Goal: Information Seeking & Learning: Learn about a topic

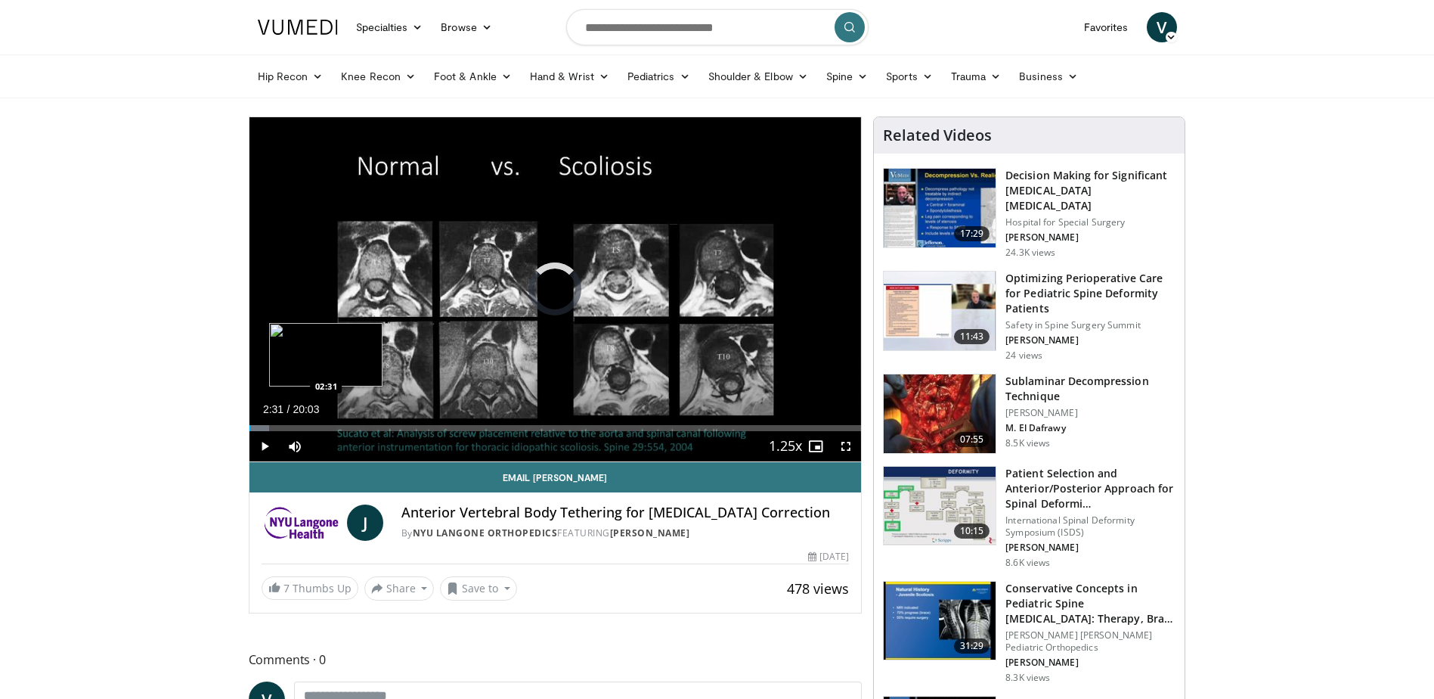
click at [326, 425] on div "Loaded : 3.28% 00:01 02:31" at bounding box center [556, 428] width 612 height 6
click at [305, 423] on div "Loaded : 16.63% 01:49 01:51" at bounding box center [556, 424] width 612 height 14
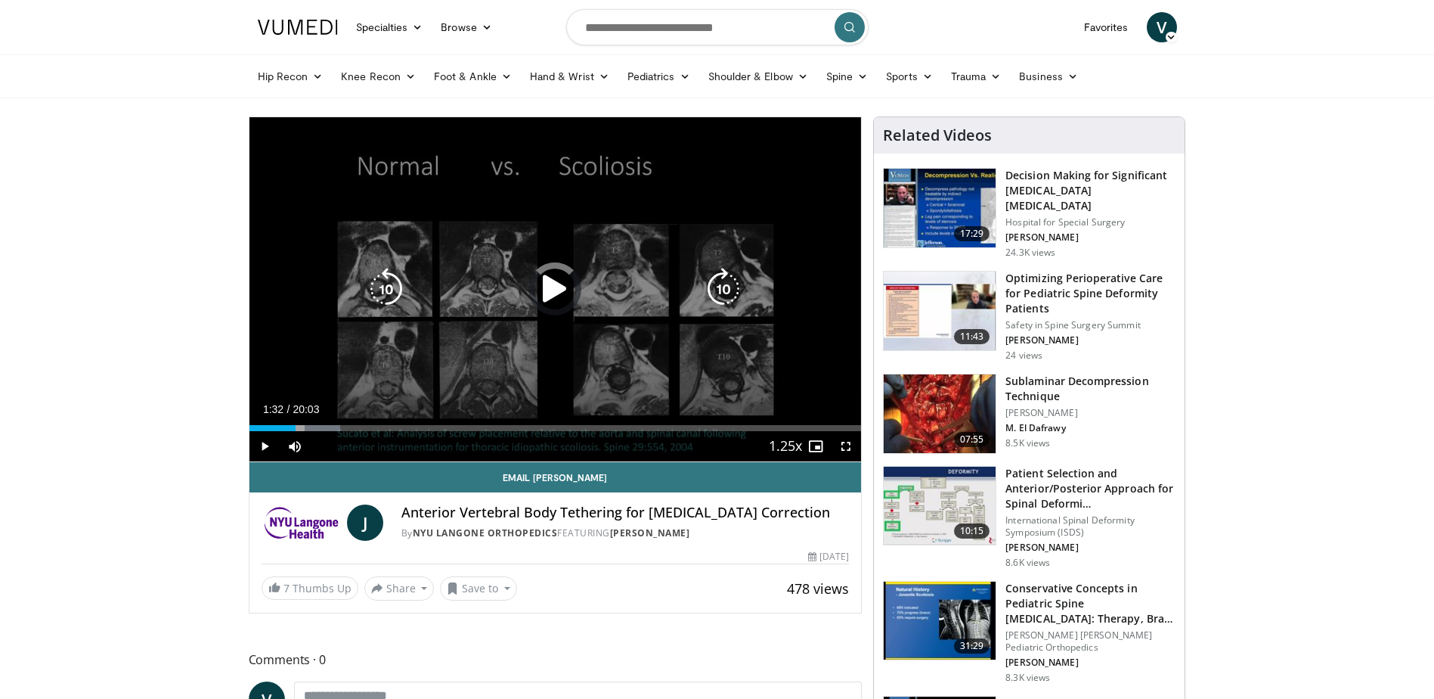
click at [296, 423] on div "Loaded : 14.83% 01:32 01:51" at bounding box center [556, 424] width 612 height 14
click at [283, 423] on div "Loaded : 13.18% 01:06 01:51" at bounding box center [556, 424] width 612 height 14
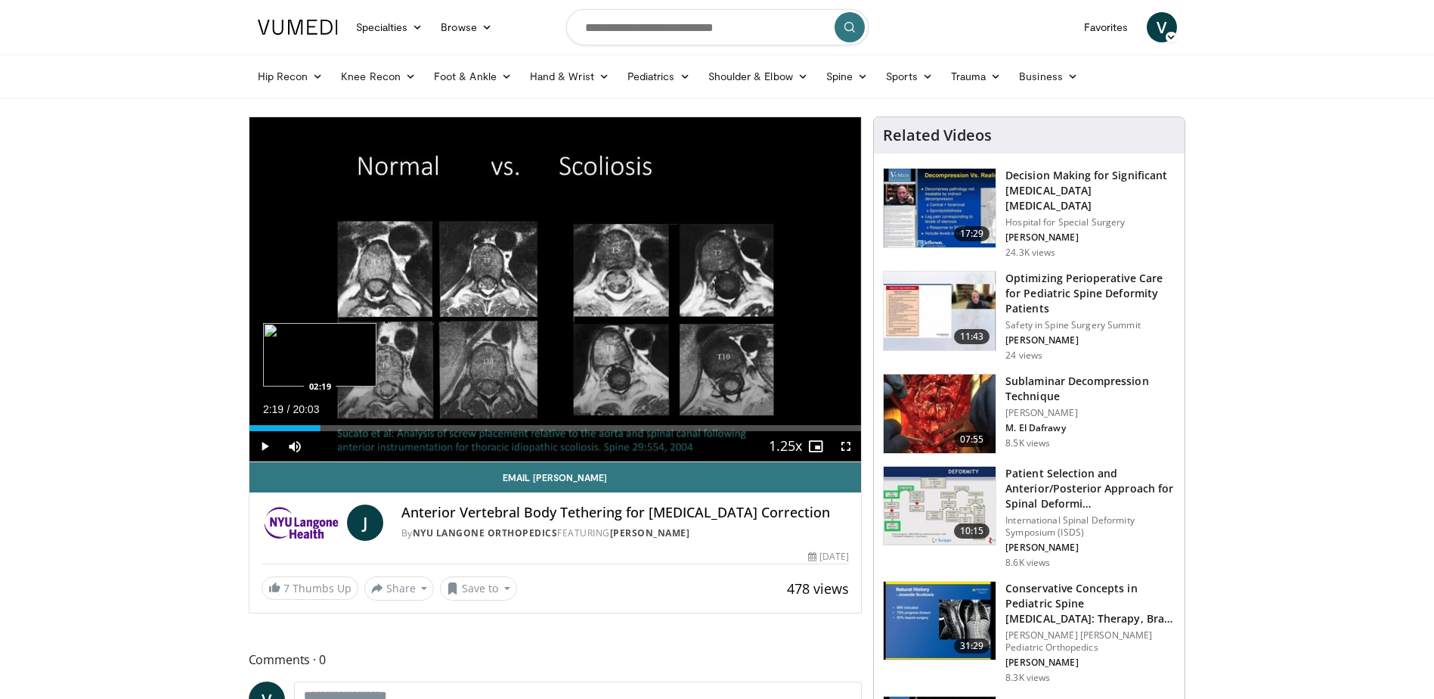
click at [320, 427] on div "Loaded : 11.64% 01:08 02:19" at bounding box center [556, 428] width 612 height 6
click at [343, 426] on div "Progress Bar" at bounding box center [335, 428] width 31 height 6
click at [383, 426] on div "Loaded : 19.77% 03:04 04:22" at bounding box center [556, 428] width 612 height 6
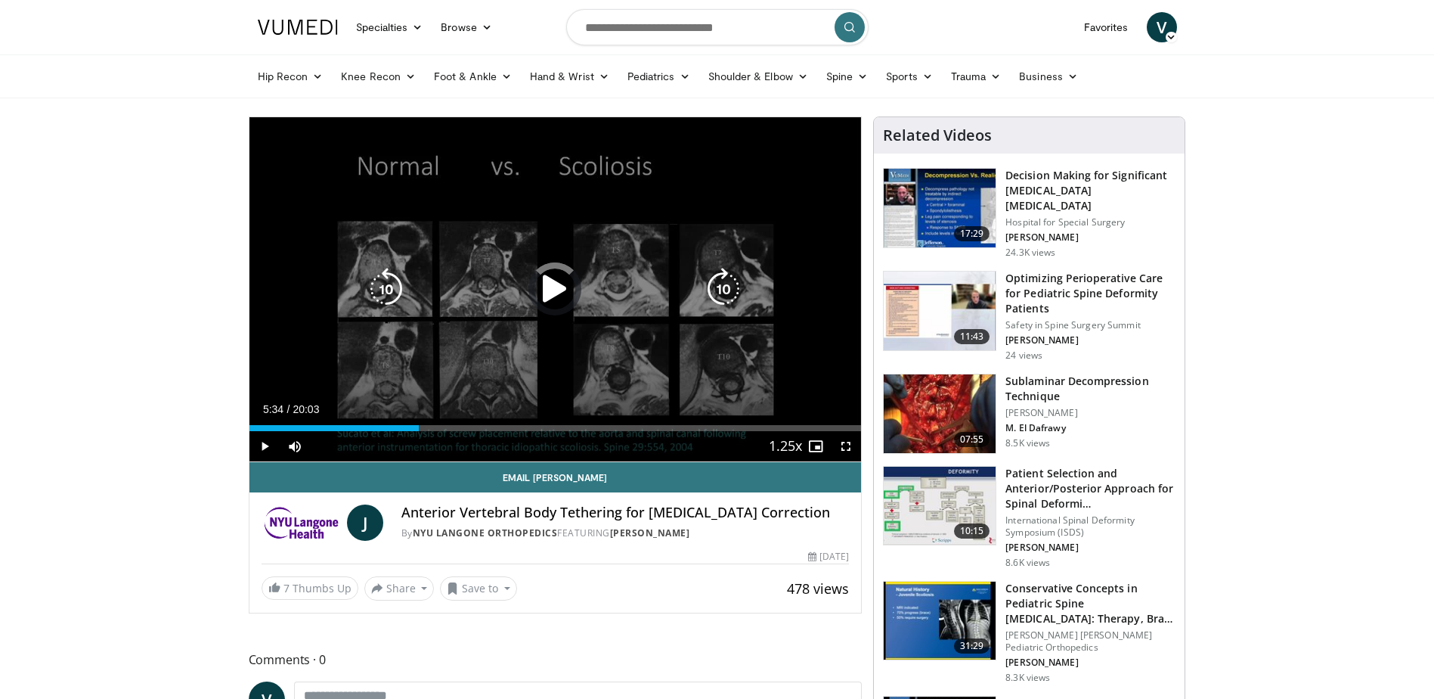
click at [419, 427] on div "Loaded : 27.20% 05:34 04:55" at bounding box center [556, 428] width 612 height 6
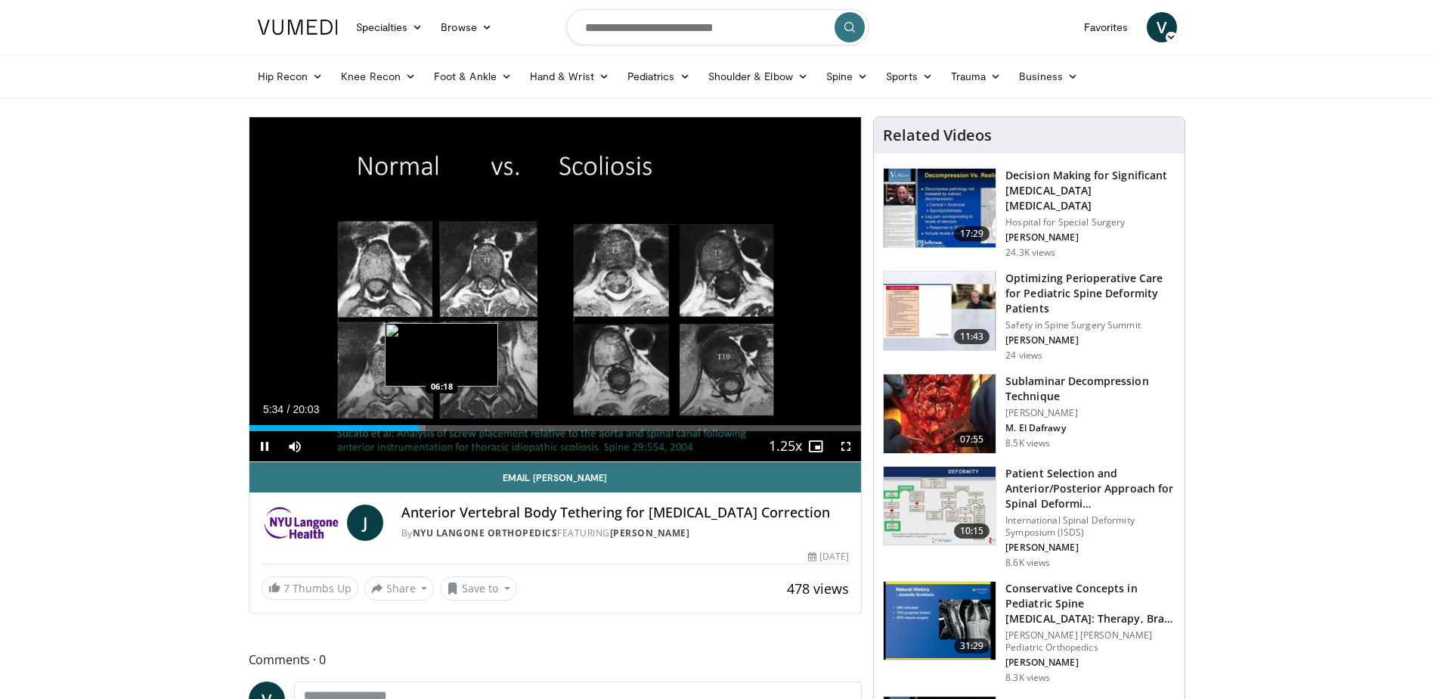
click at [442, 427] on div "Loaded : 28.84% 05:34 06:18" at bounding box center [556, 428] width 612 height 6
click at [529, 429] on div "Loaded : 37.09% 06:22 09:11" at bounding box center [556, 428] width 612 height 6
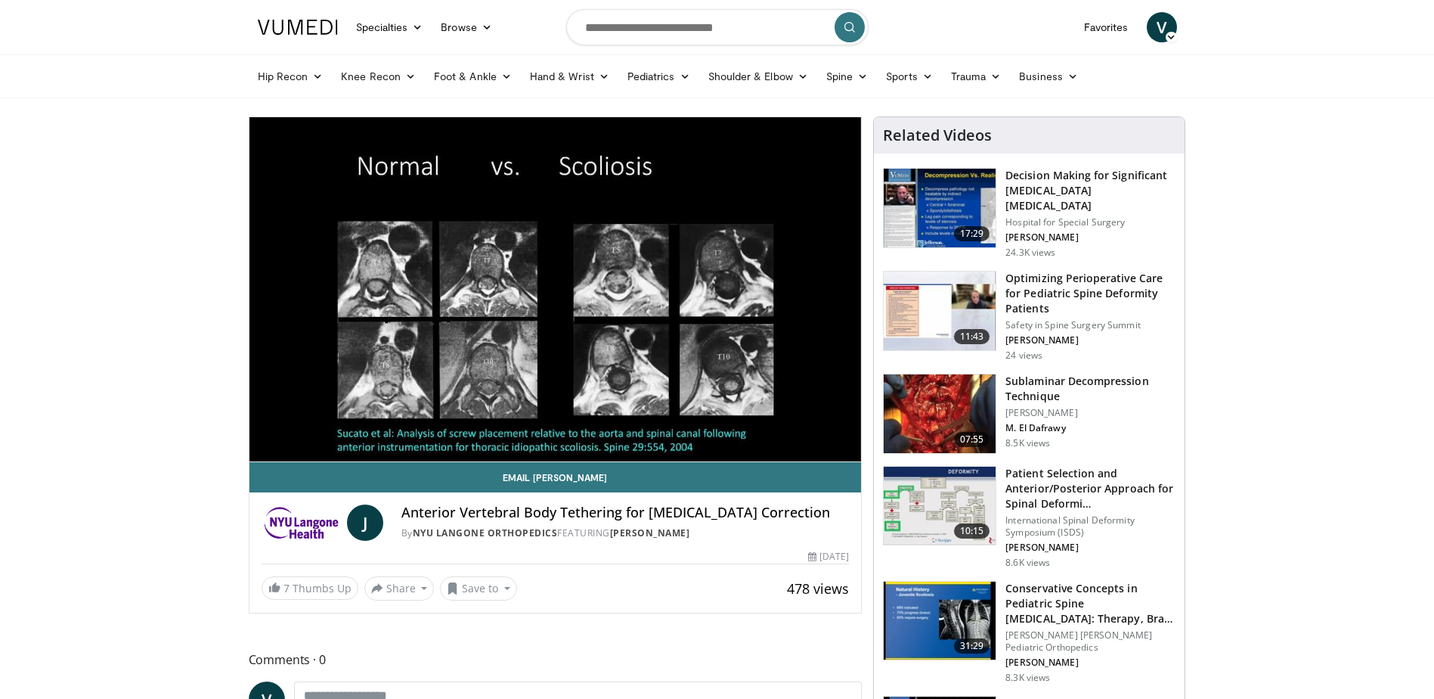
click at [516, 429] on div "10 seconds Tap to unmute" at bounding box center [556, 289] width 612 height 344
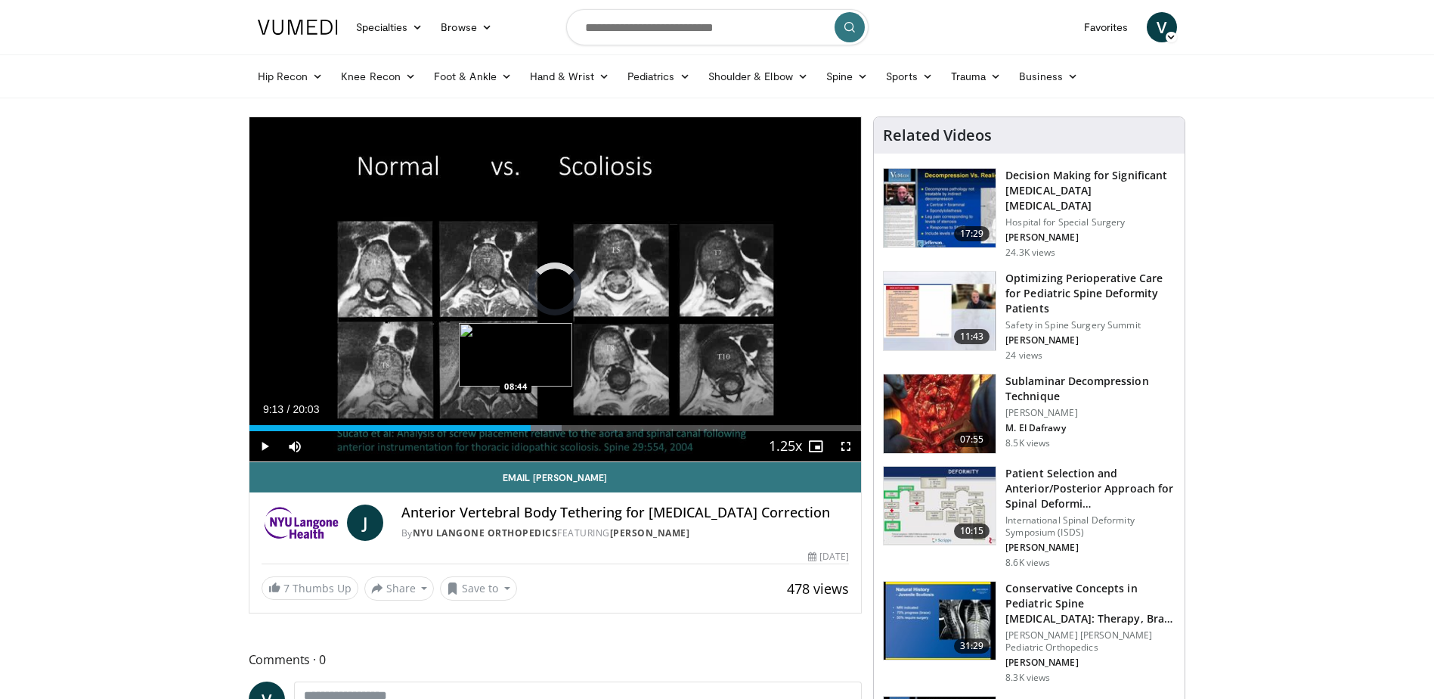
click at [516, 423] on div "Loaded : 51.11% 09:13 08:44" at bounding box center [556, 424] width 612 height 14
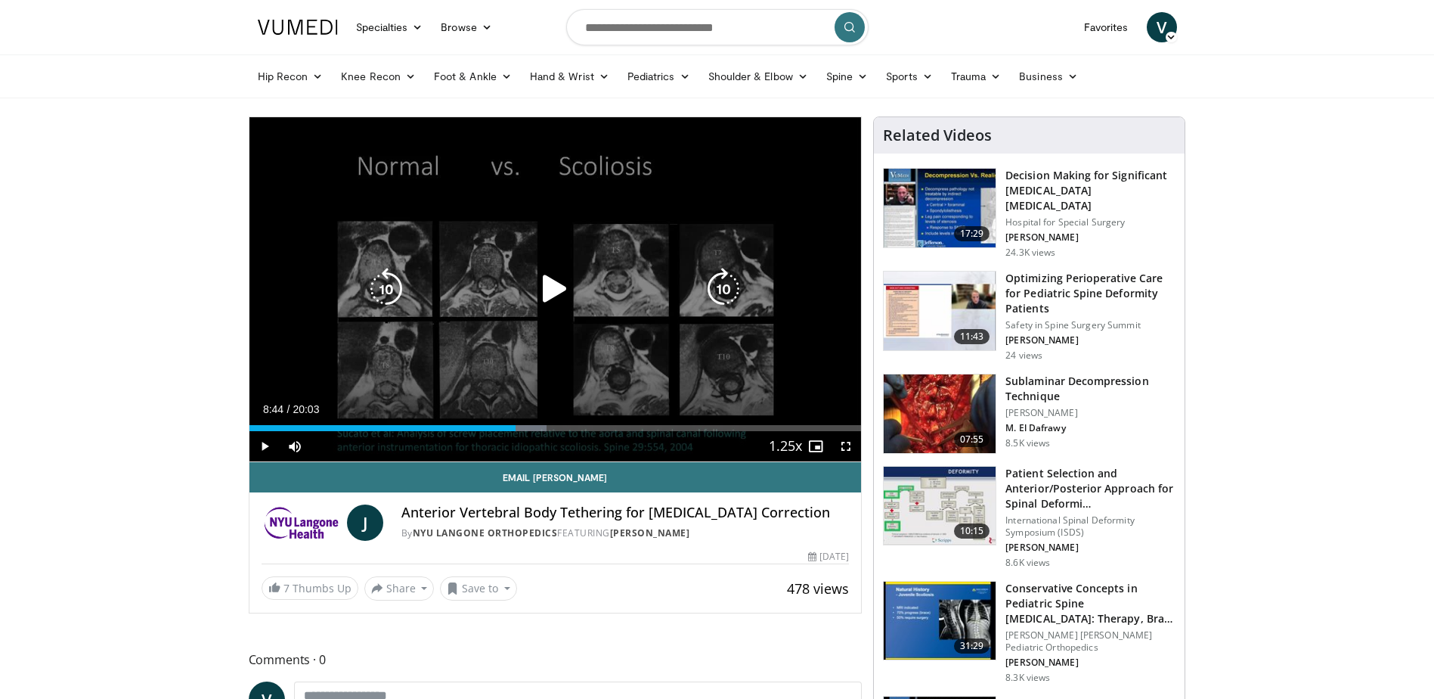
click at [543, 291] on icon "Video Player" at bounding box center [555, 289] width 42 height 42
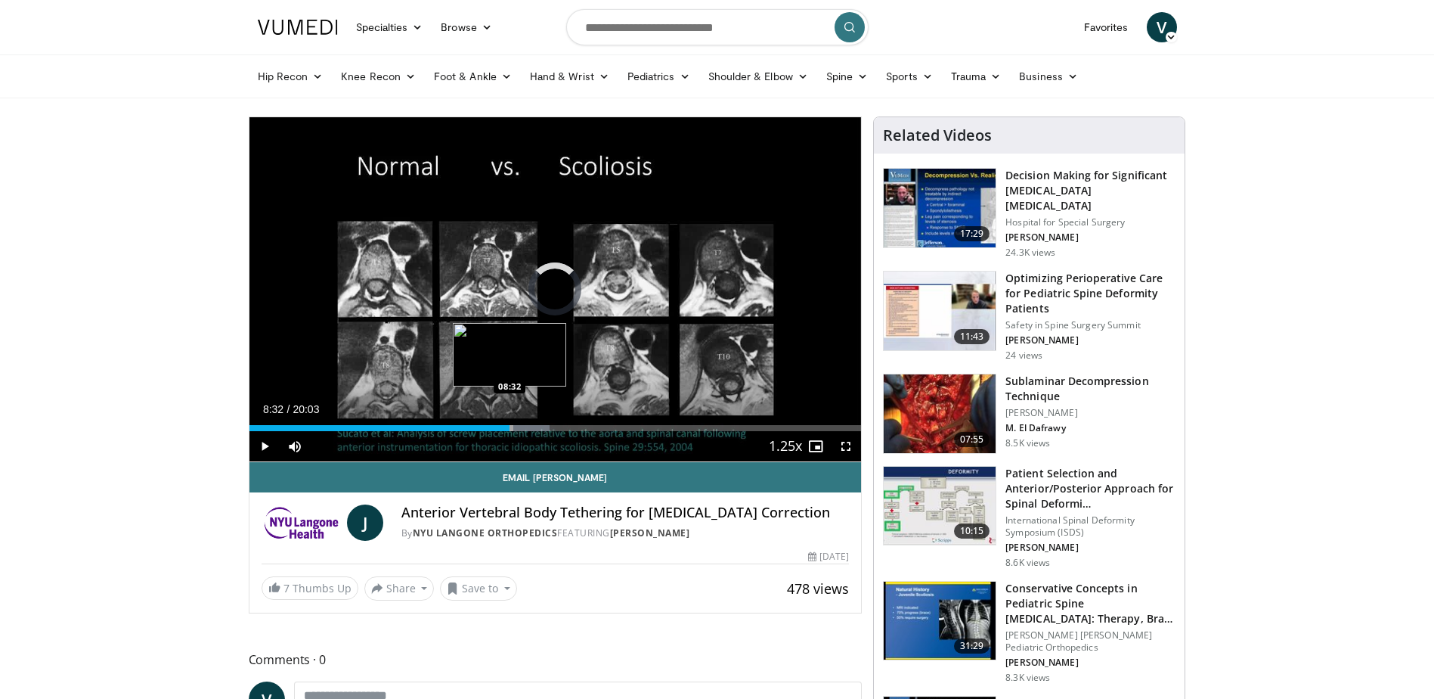
click at [510, 429] on div "08:49" at bounding box center [380, 428] width 261 height 6
click at [500, 429] on div "08:13" at bounding box center [375, 428] width 251 height 6
click at [845, 441] on span "Video Player" at bounding box center [846, 446] width 30 height 30
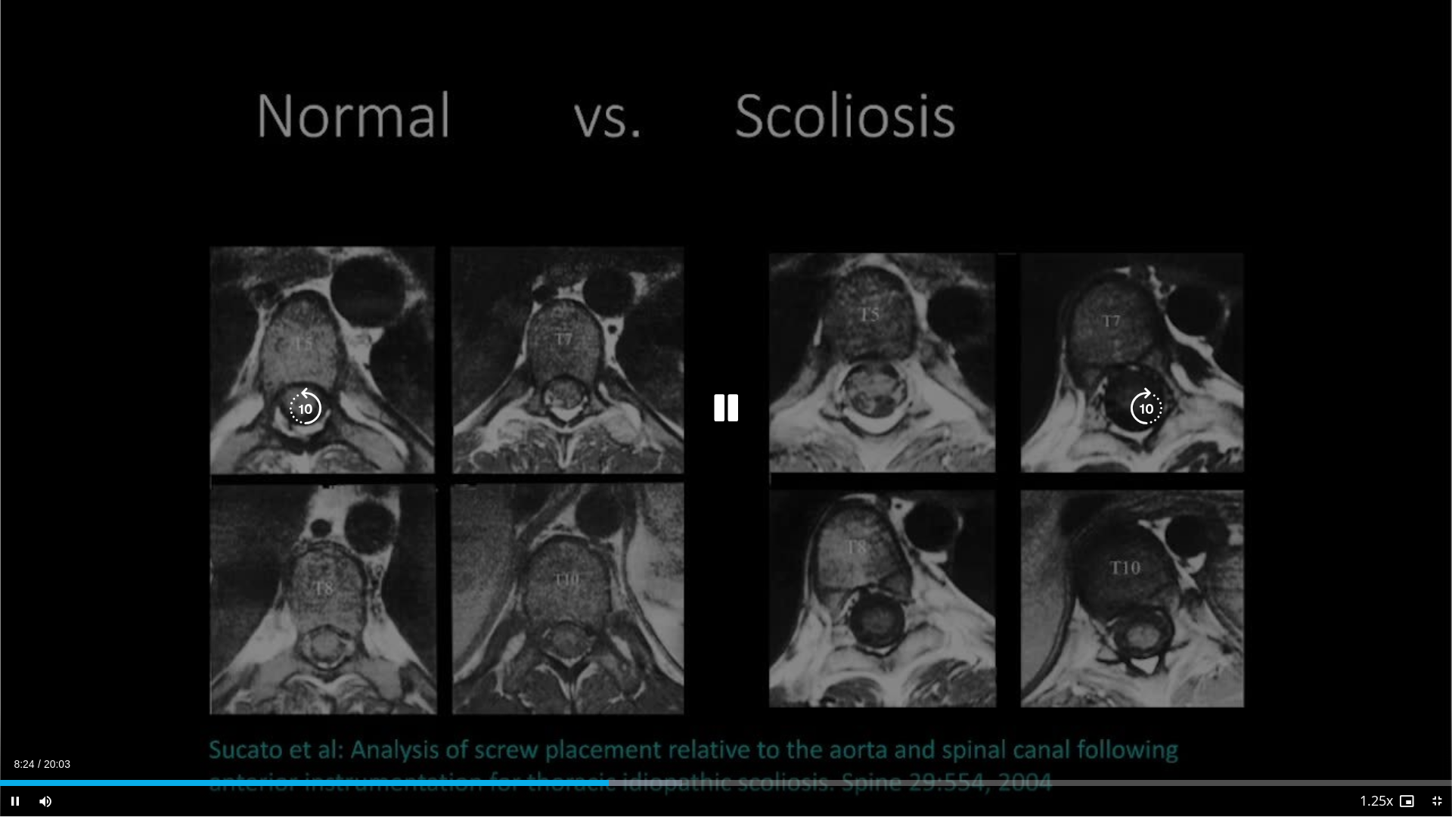
click at [685, 278] on div "10 seconds Tap to unmute" at bounding box center [726, 408] width 1452 height 816
click at [684, 278] on div "10 seconds Tap to unmute" at bounding box center [726, 408] width 1452 height 816
click at [1154, 383] on div "10 seconds Tap to unmute" at bounding box center [726, 408] width 1452 height 816
click at [1152, 399] on icon "Video Player" at bounding box center [1146, 408] width 42 height 42
drag, startPoint x: 312, startPoint y: 398, endPoint x: 359, endPoint y: 395, distance: 46.9
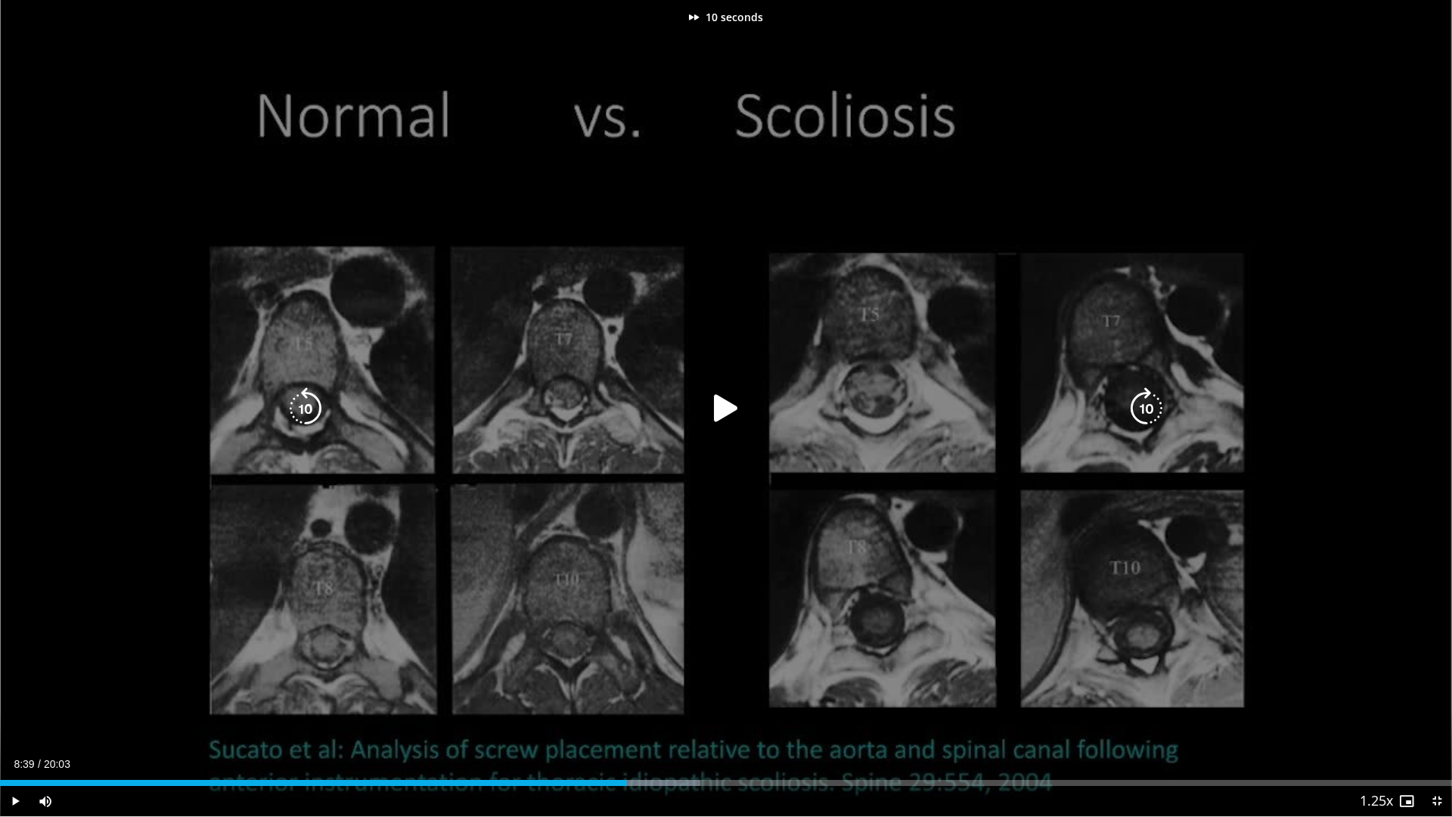
click at [321, 398] on icon "Video Player" at bounding box center [305, 408] width 42 height 42
click at [731, 406] on icon "Video Player" at bounding box center [726, 408] width 42 height 42
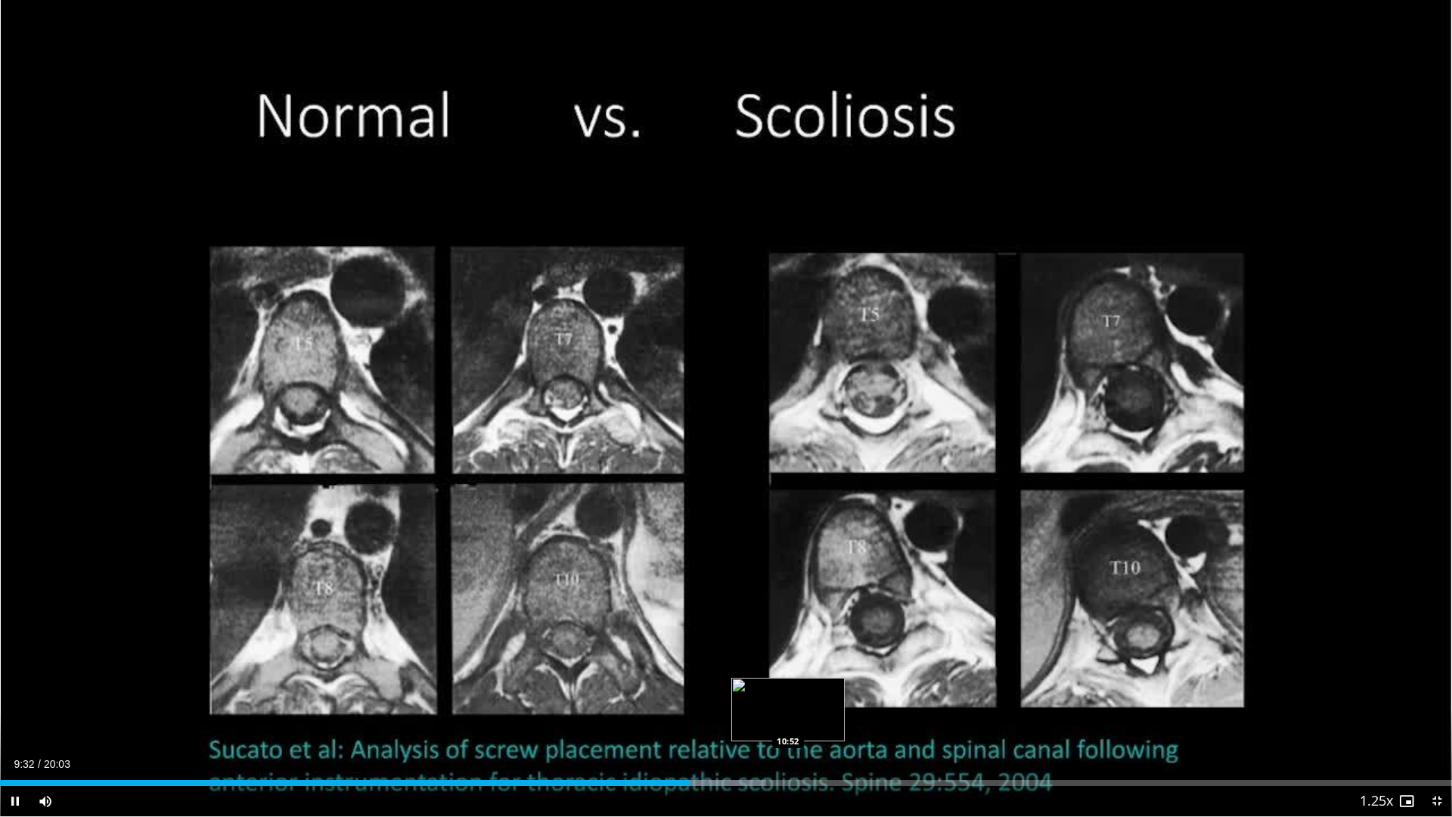
click at [788, 698] on div "Loaded : 52.76% 09:32 10:52" at bounding box center [726, 783] width 1452 height 6
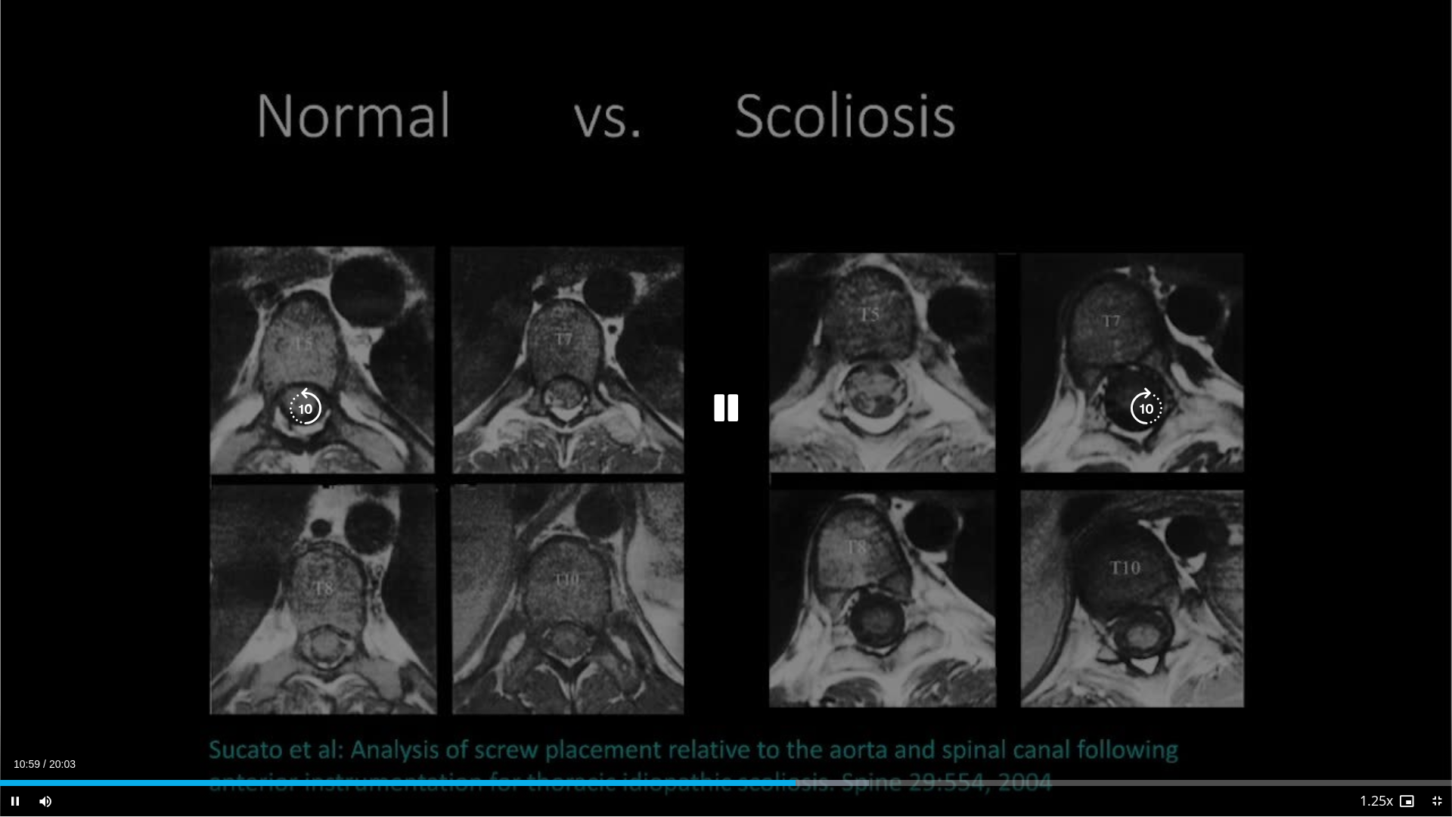
click at [1178, 622] on div "10 seconds Tap to unmute" at bounding box center [726, 408] width 1452 height 816
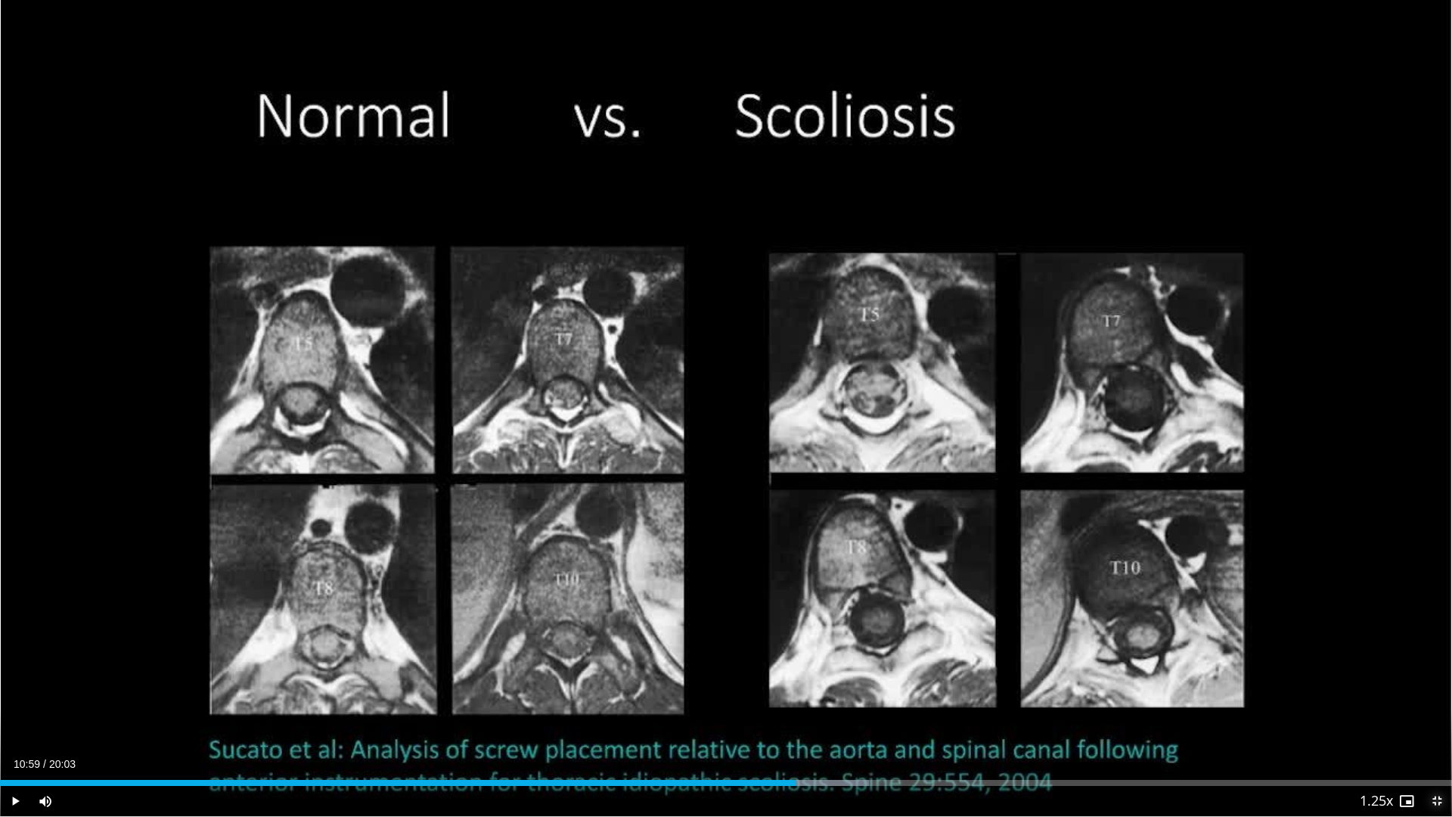
click at [1434, 698] on span "Video Player" at bounding box center [1437, 801] width 30 height 30
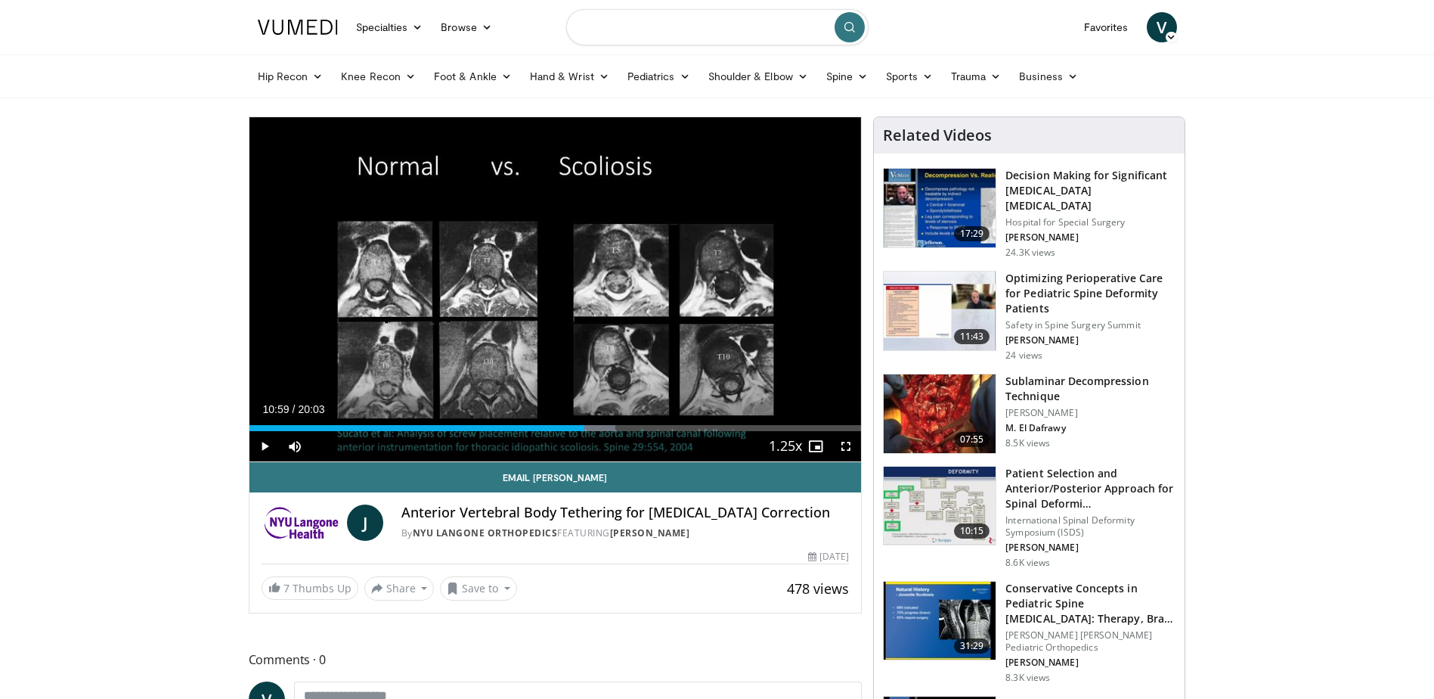
click at [723, 15] on input "Search topics, interventions" at bounding box center [717, 27] width 302 height 36
type input "**********"
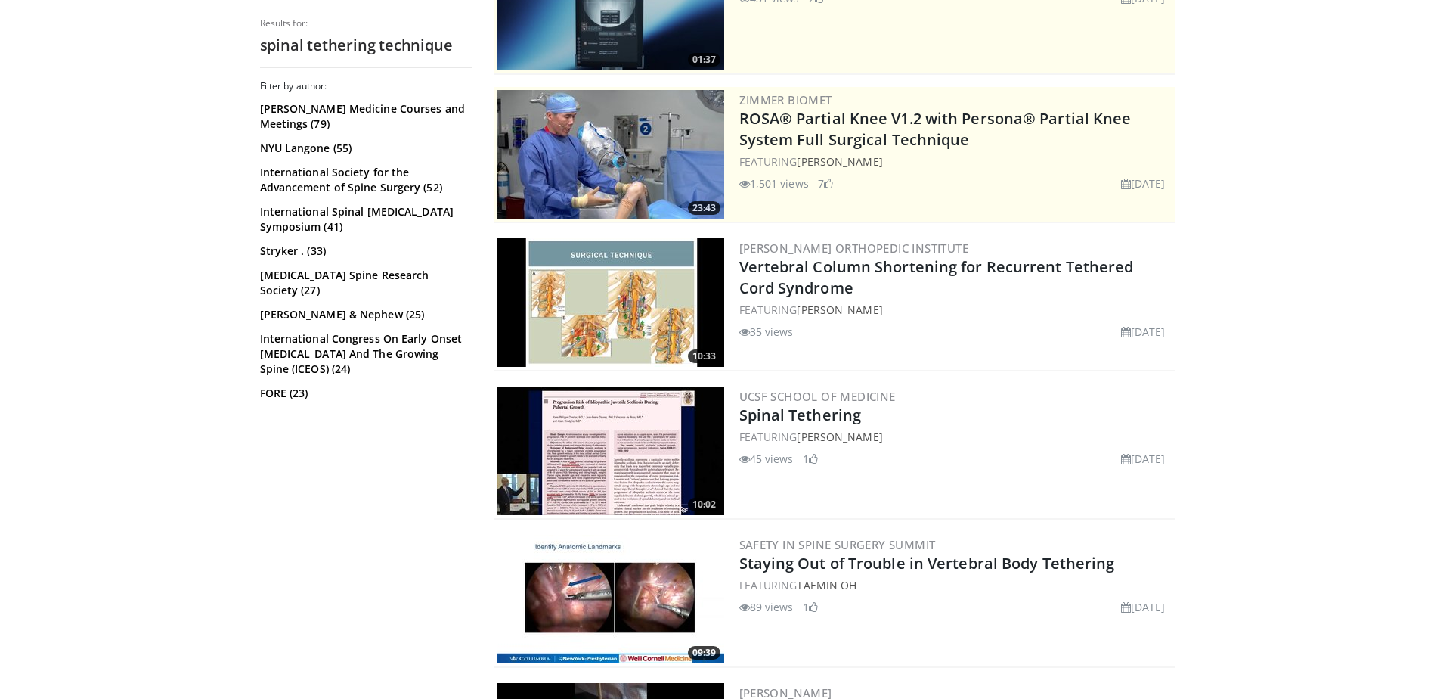
scroll to position [302, 0]
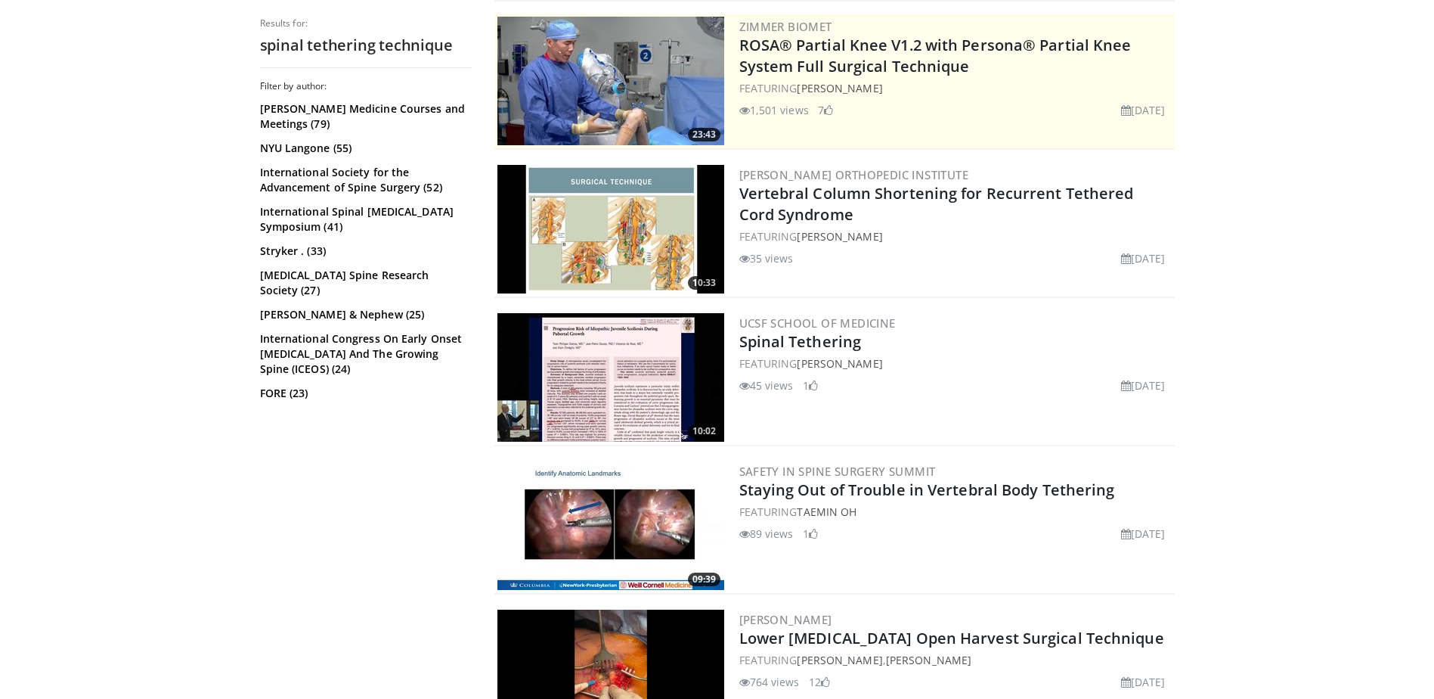
click at [622, 492] on img at bounding box center [611, 525] width 227 height 129
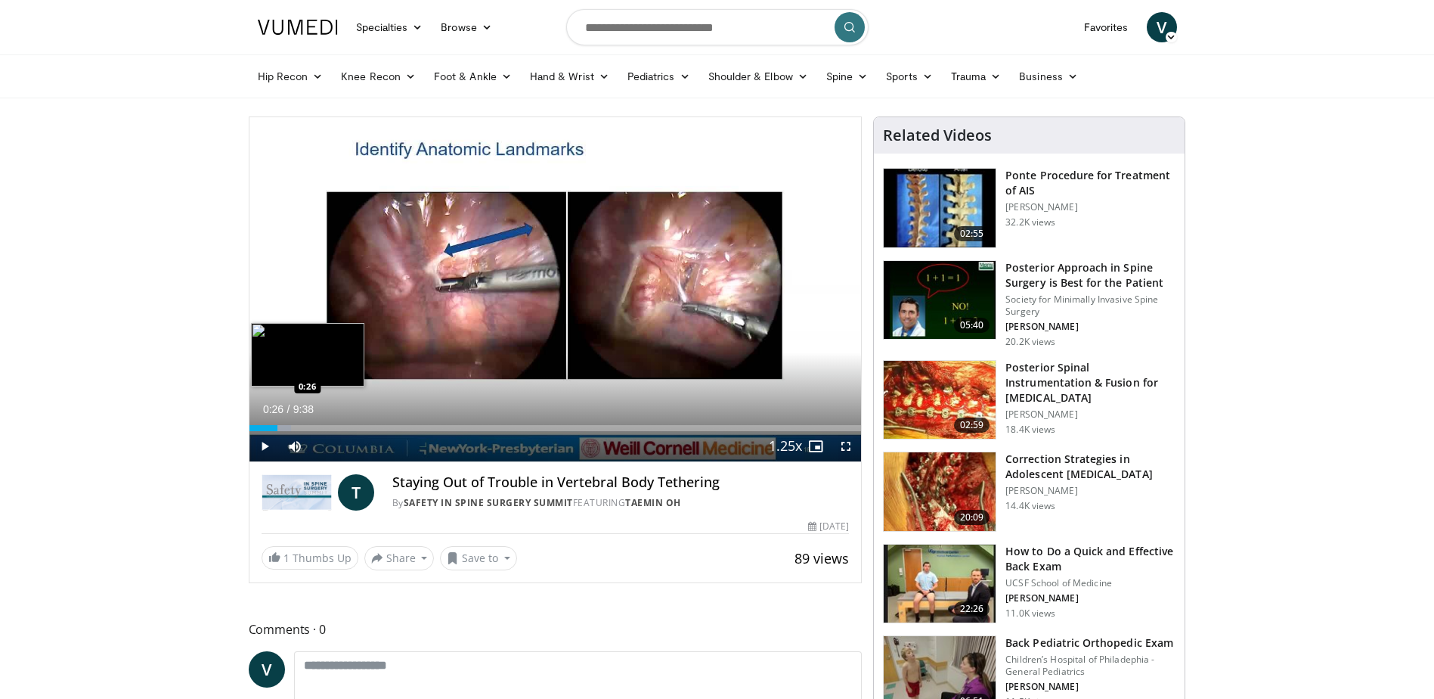
click at [277, 426] on div "Loaded : 6.85% 0:01 0:26" at bounding box center [556, 428] width 612 height 6
click at [266, 423] on div "Loaded : 17.14% 0:31 0:17" at bounding box center [556, 424] width 612 height 14
click at [277, 427] on div "Loaded : 17.14% 0:19 0:26" at bounding box center [556, 428] width 612 height 6
click at [299, 428] on div "Loaded : 17.14% 0:47 0:47" at bounding box center [556, 428] width 612 height 6
click at [321, 428] on div "Progress Bar" at bounding box center [316, 428] width 96 height 6
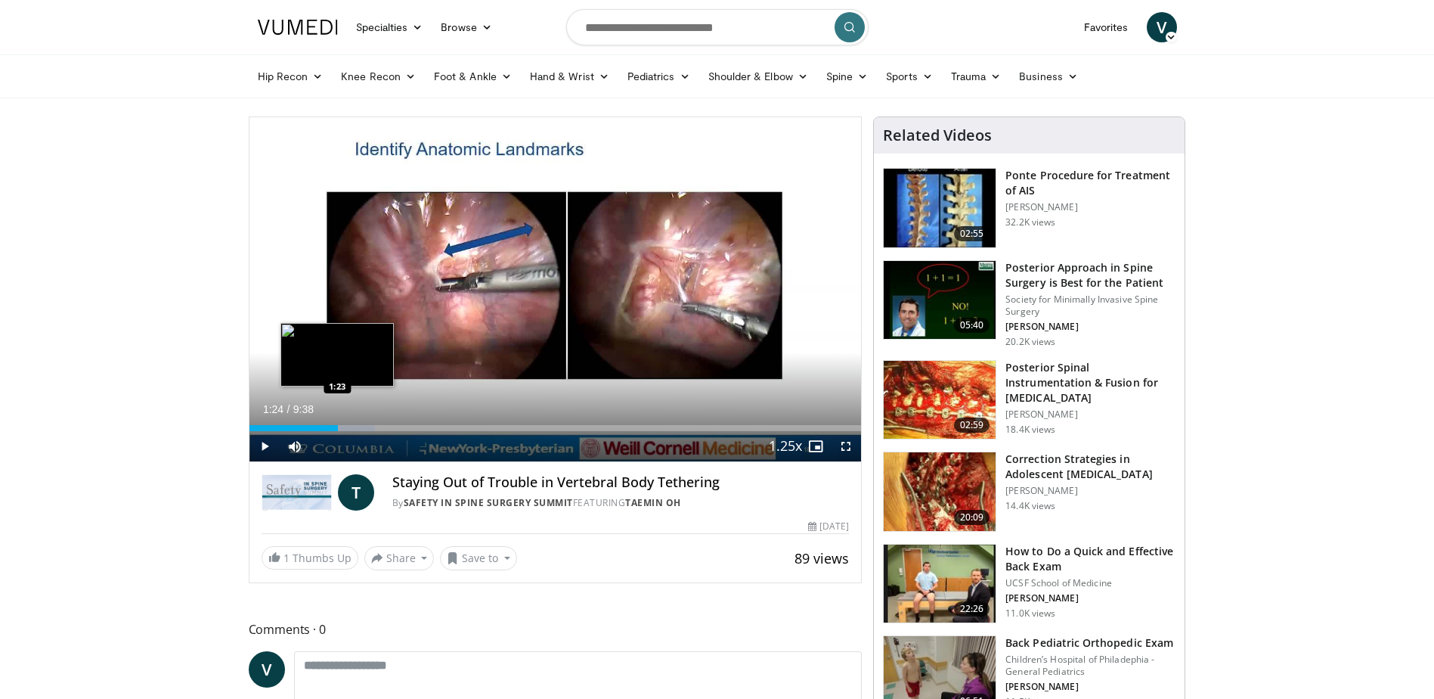
drag, startPoint x: 339, startPoint y: 428, endPoint x: 358, endPoint y: 428, distance: 19.7
click at [340, 428] on div "Loaded : 20.57% 1:24 1:23" at bounding box center [556, 428] width 612 height 6
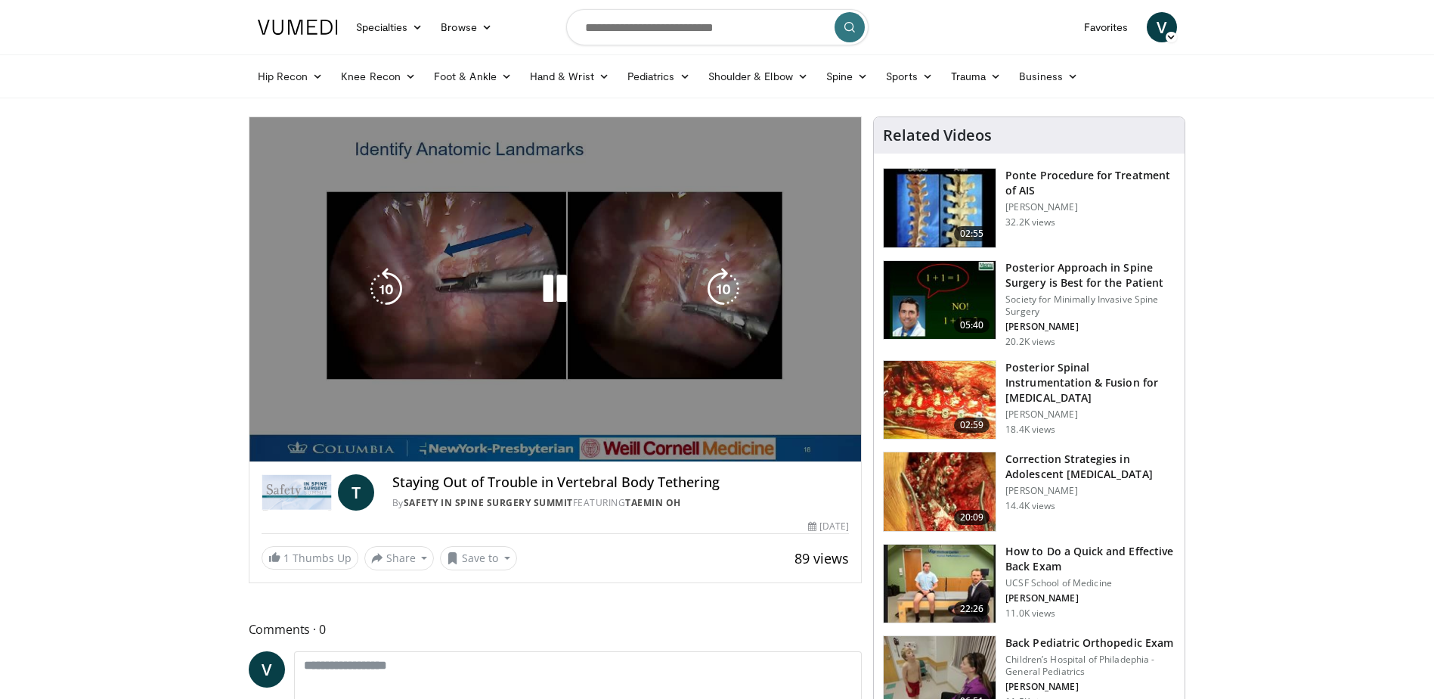
click at [370, 428] on video-js "**********" at bounding box center [556, 289] width 612 height 345
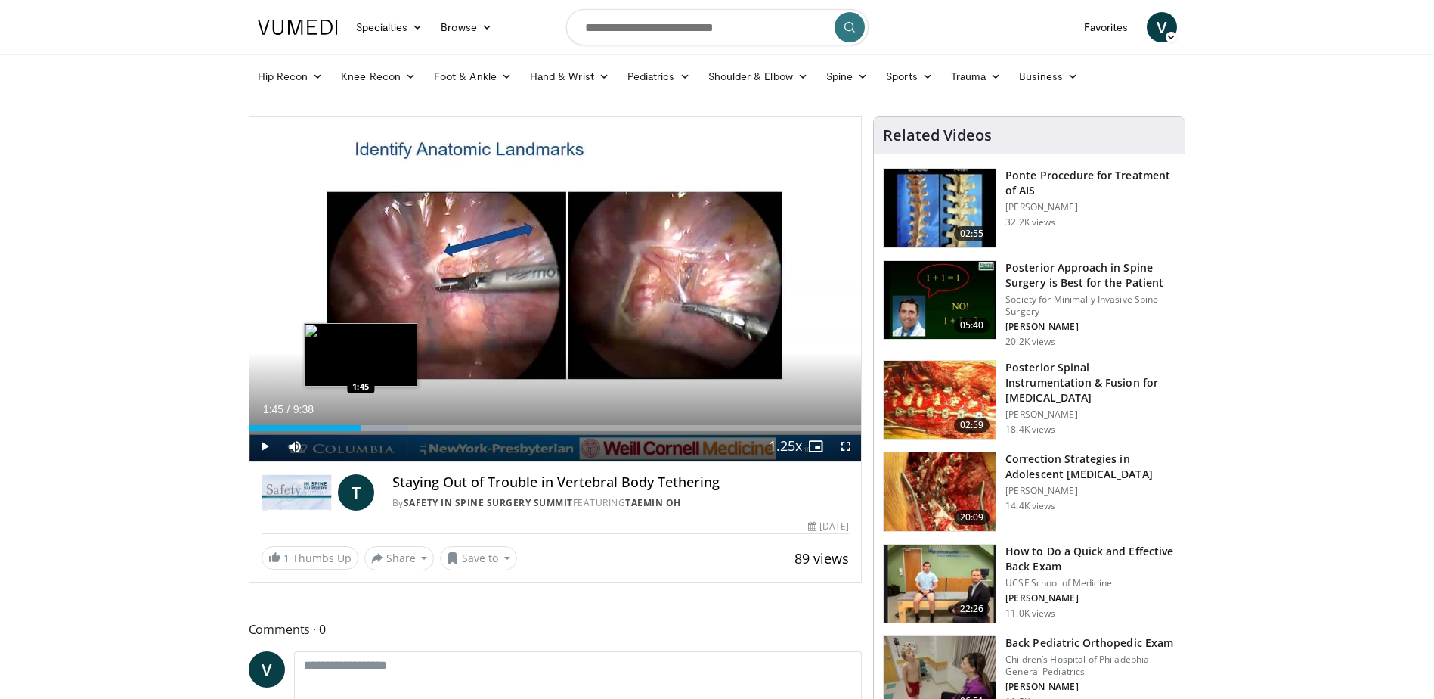
click at [361, 426] on div "Loaded : 25.94% 1:29 1:45" at bounding box center [556, 428] width 612 height 6
click at [369, 426] on div "Loaded : 29.15% 1:48 1:53" at bounding box center [556, 428] width 612 height 6
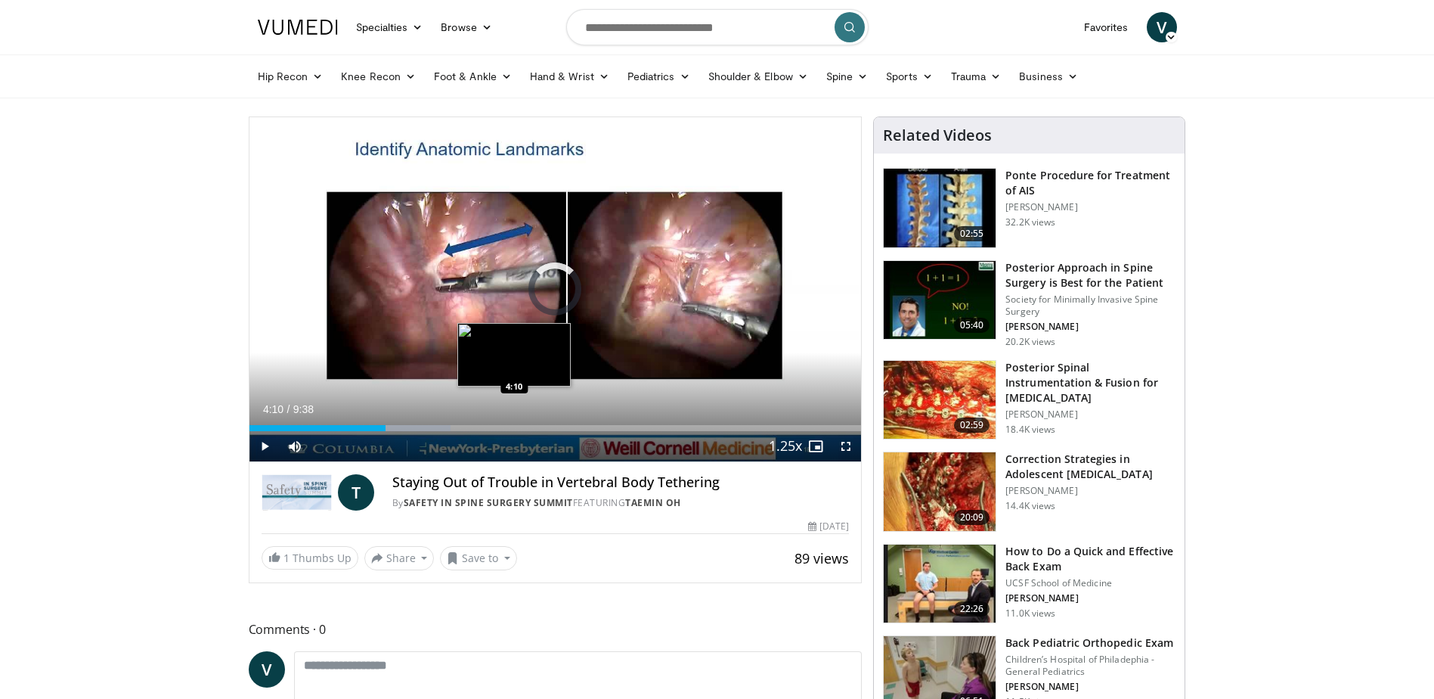
click at [514, 427] on div "Loaded : 32.86% 2:08 4:10" at bounding box center [556, 428] width 612 height 6
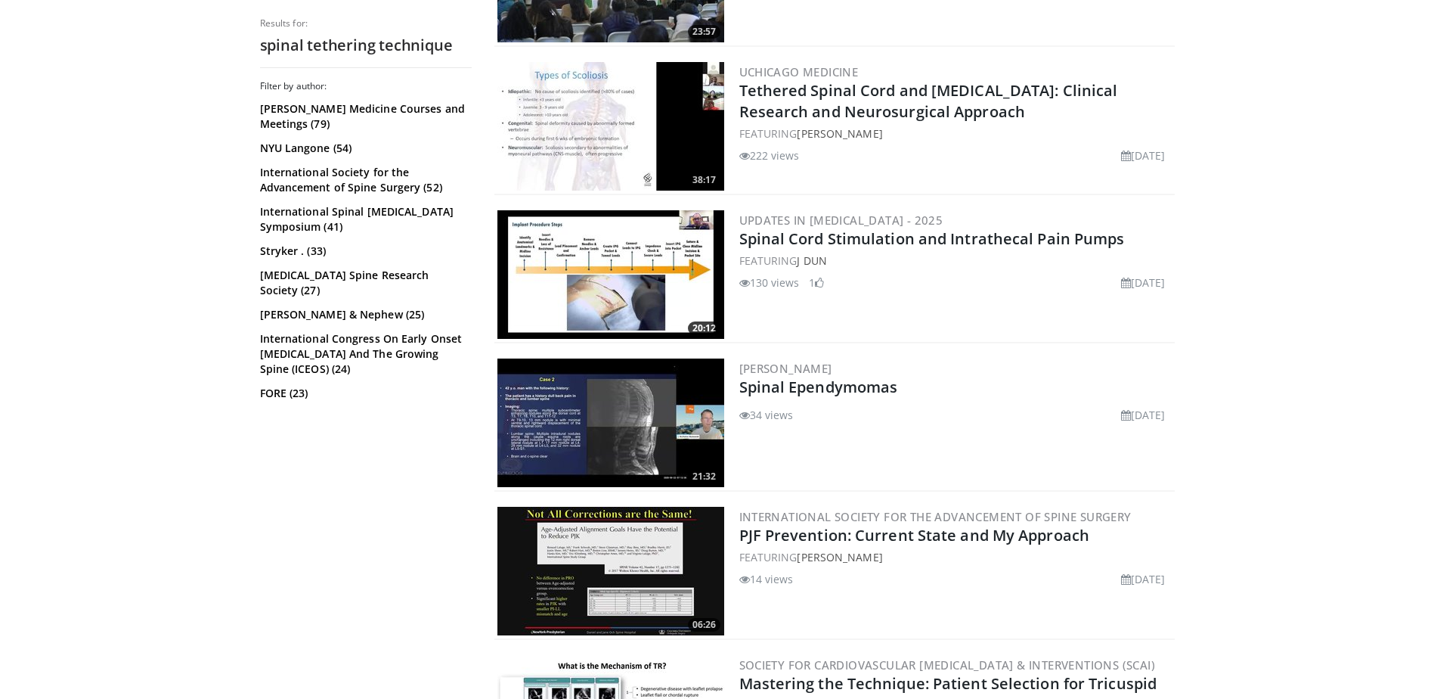
scroll to position [2193, 0]
